Goal: Task Accomplishment & Management: Manage account settings

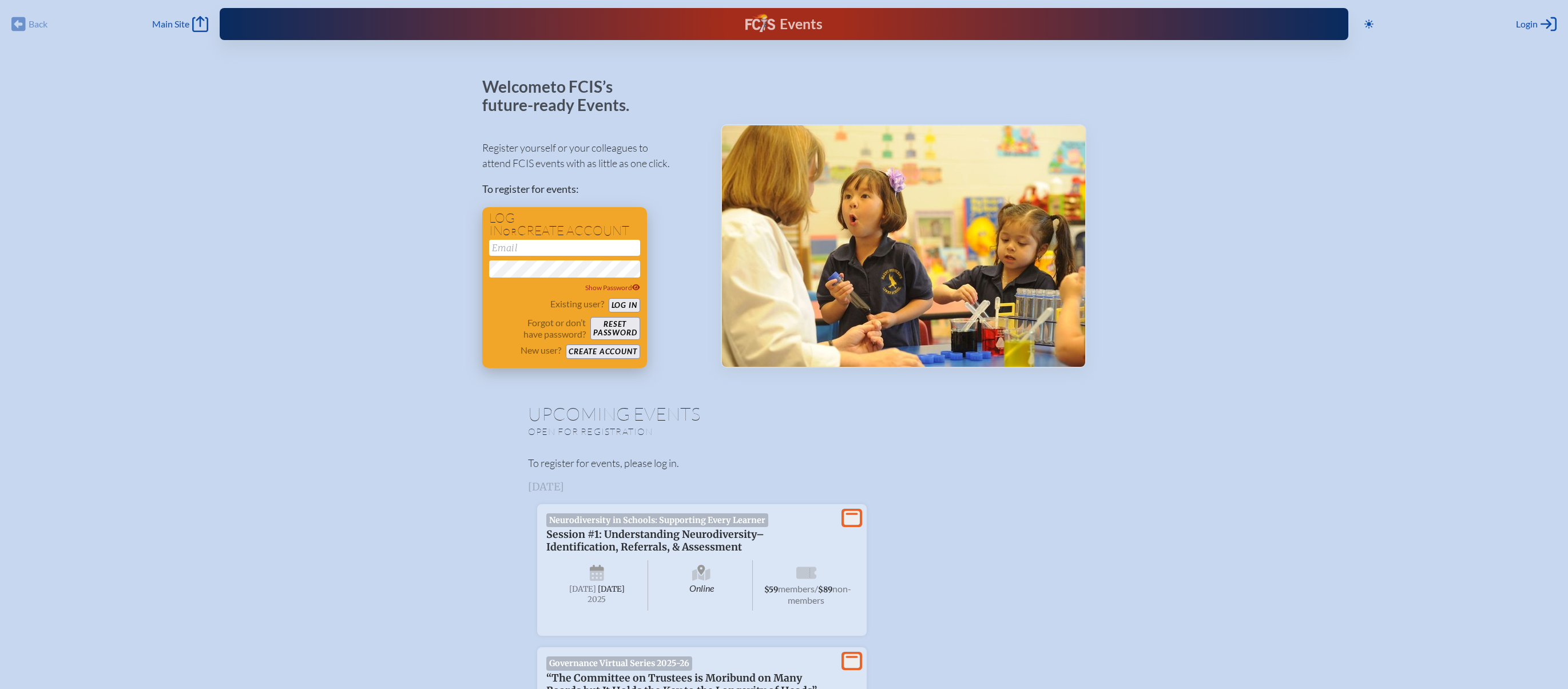
click at [539, 242] on input "email" at bounding box center [564, 248] width 151 height 16
click at [634, 302] on button "Log in" at bounding box center [624, 305] width 31 height 14
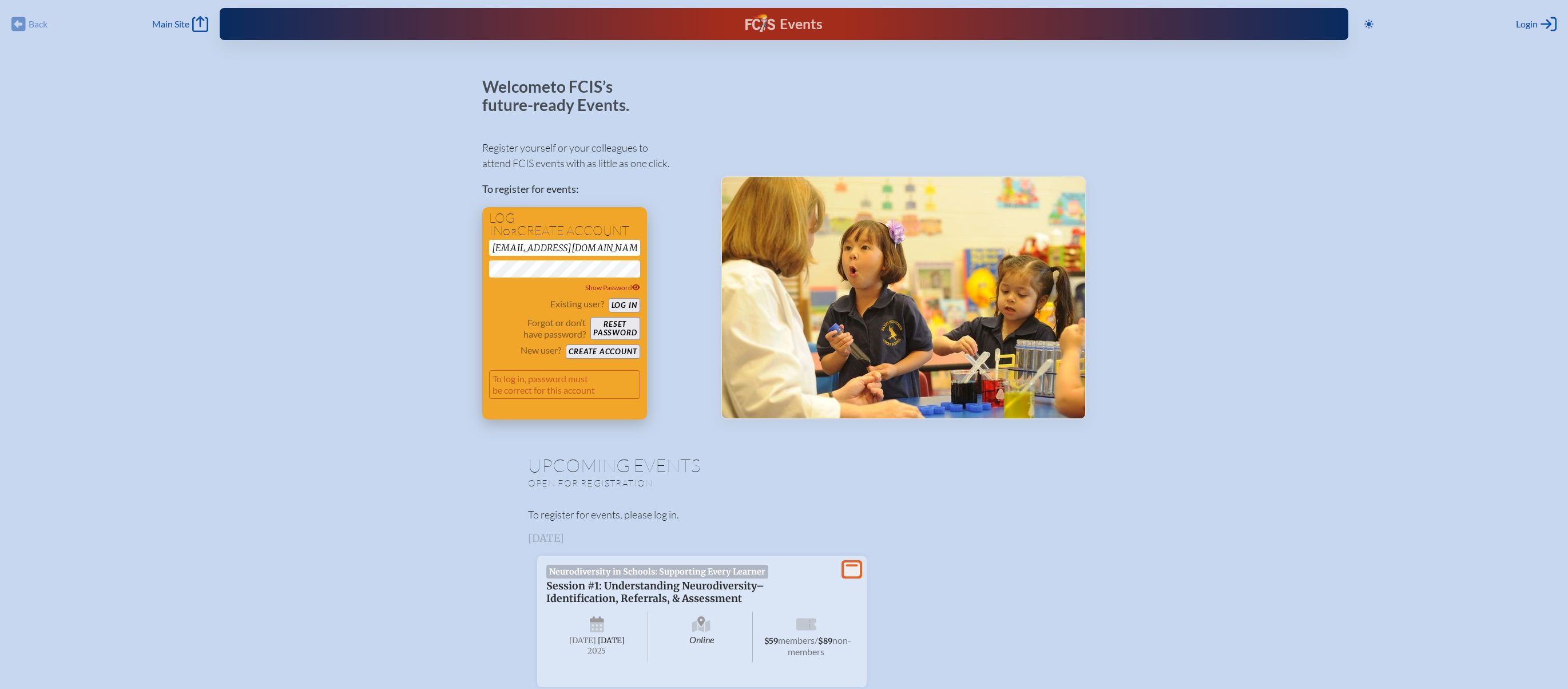
drag, startPoint x: 543, startPoint y: 245, endPoint x: 554, endPoint y: 255, distance: 14.9
click at [546, 246] on input "[EMAIL_ADDRESS][DOMAIN_NAME]" at bounding box center [564, 248] width 151 height 16
click at [541, 243] on input "[EMAIL_ADDRESS][DOMAIN_NAME]" at bounding box center [564, 248] width 151 height 16
type input "[EMAIL_ADDRESS][DOMAIN_NAME]"
click at [632, 304] on button "Log in" at bounding box center [624, 305] width 31 height 14
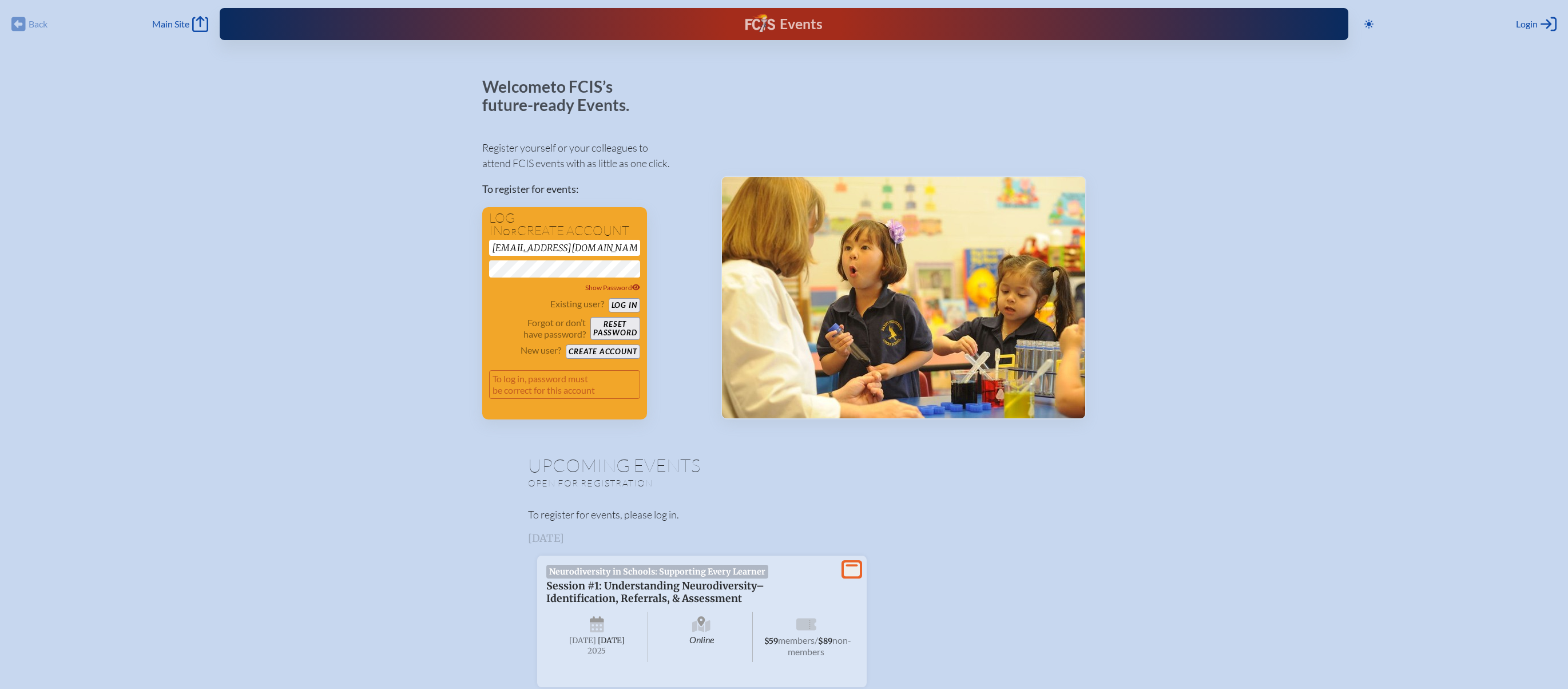
click at [609, 298] on button "Log in" at bounding box center [624, 305] width 31 height 14
click at [1047, 145] on div at bounding box center [904, 248] width 366 height 342
click at [26, 26] on div "Back Back Main Site Main Site" at bounding box center [110, 24] width 197 height 16
click at [21, 23] on div "Back Back Main Site Main Site" at bounding box center [110, 24] width 197 height 16
